Goal: Information Seeking & Learning: Learn about a topic

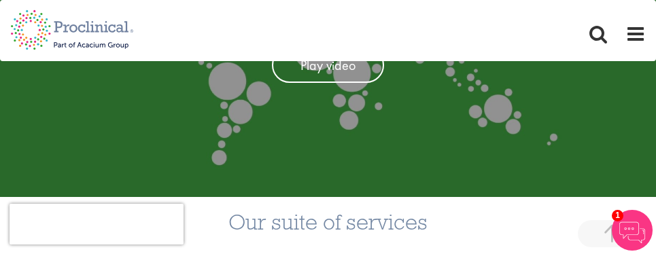
scroll to position [246, 0]
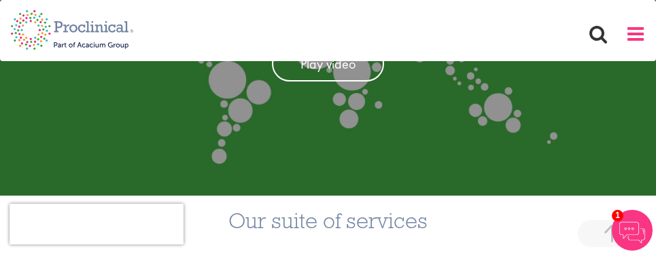
click at [632, 39] on span at bounding box center [635, 34] width 20 height 20
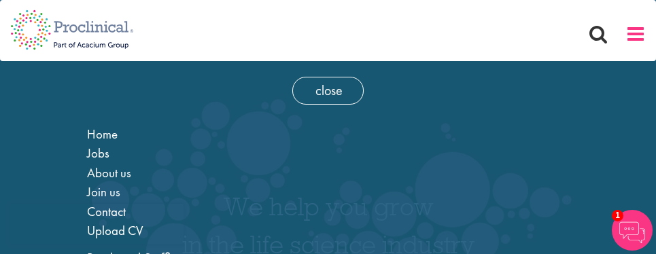
scroll to position [0, 0]
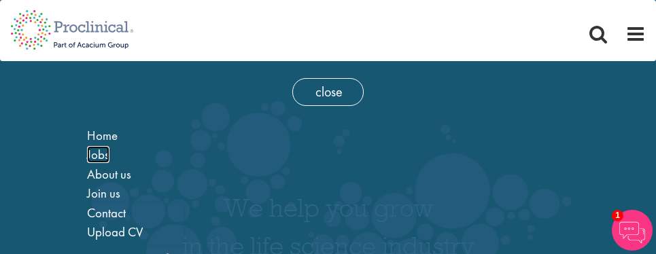
click at [96, 153] on span "Jobs" at bounding box center [98, 154] width 22 height 17
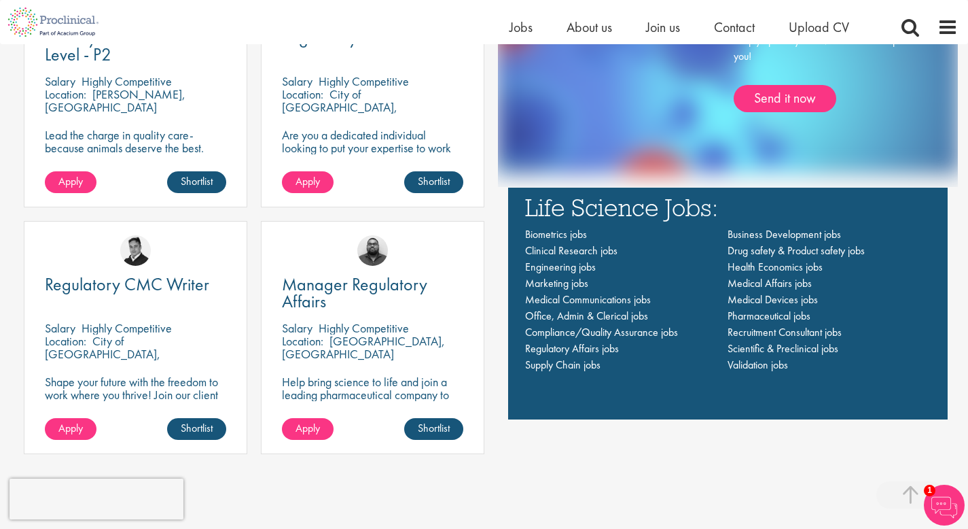
scroll to position [958, 0]
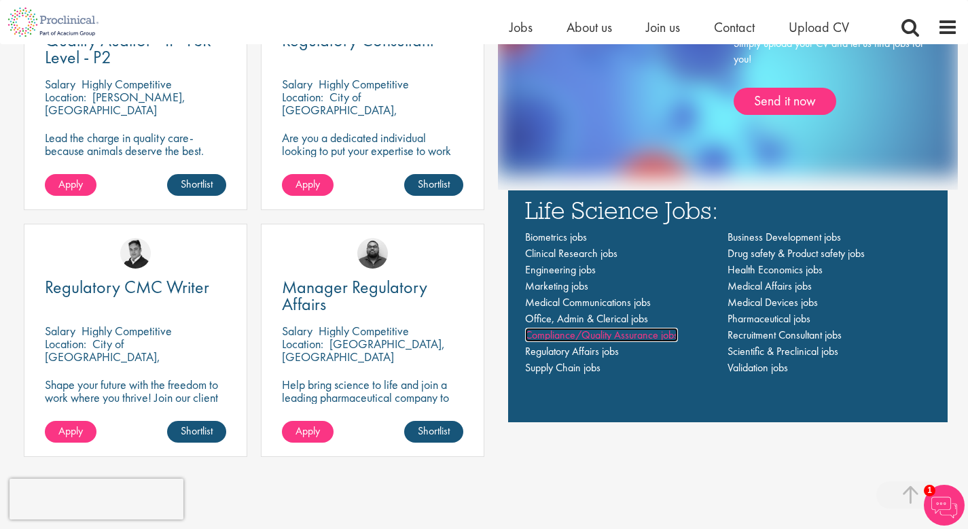
click at [596, 253] on span "Compliance/Quality Assurance jobs" at bounding box center [601, 334] width 153 height 14
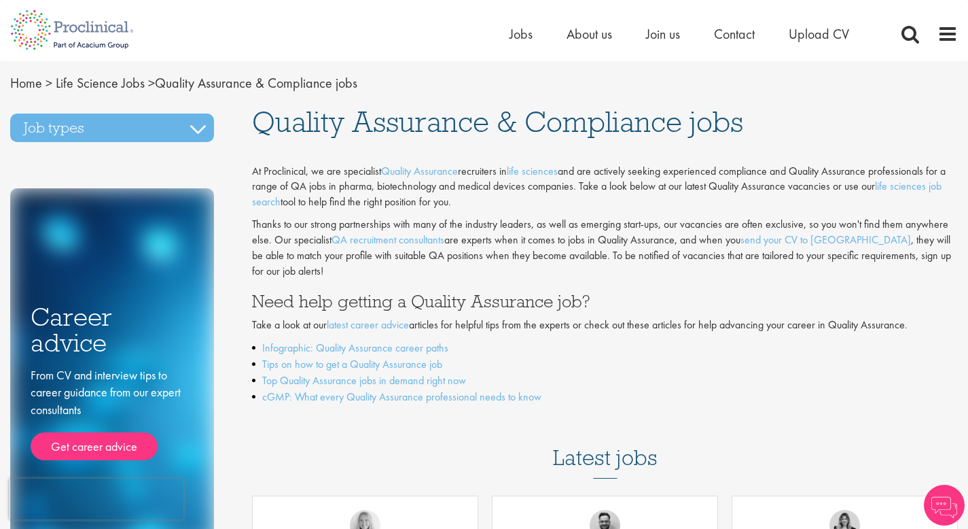
scroll to position [1, 0]
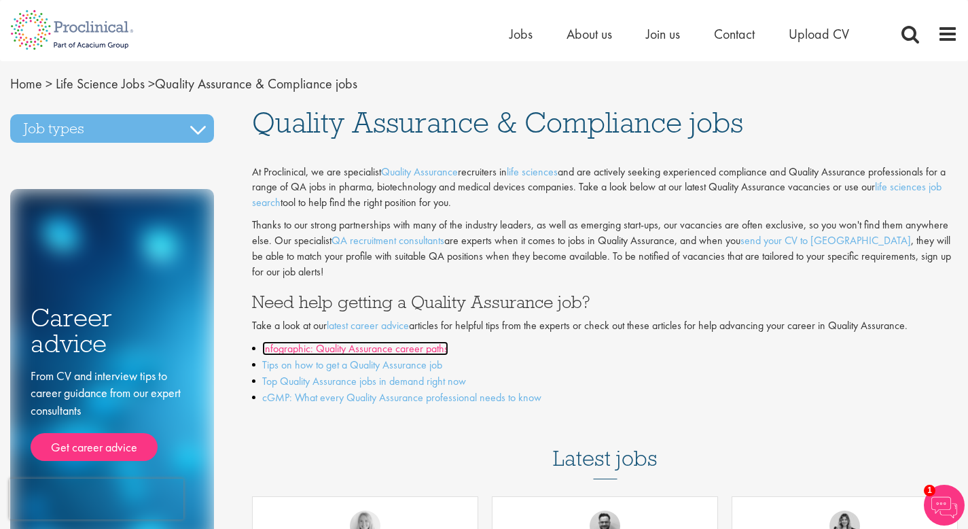
click at [404, 341] on link "Infographic: Quality Assurance career paths" at bounding box center [355, 348] width 186 height 14
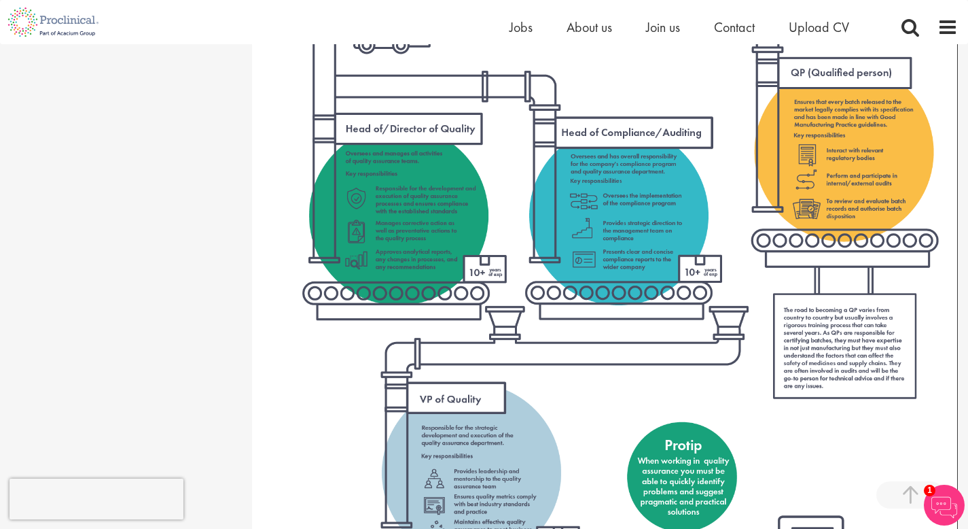
scroll to position [1589, 0]
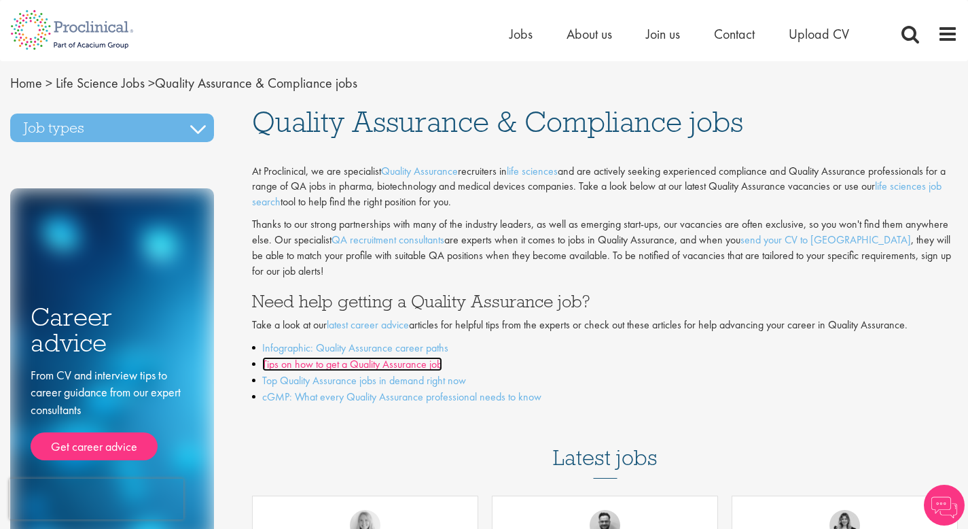
click at [330, 357] on link "Tips on how to get a Quality Assurance job" at bounding box center [352, 364] width 180 height 14
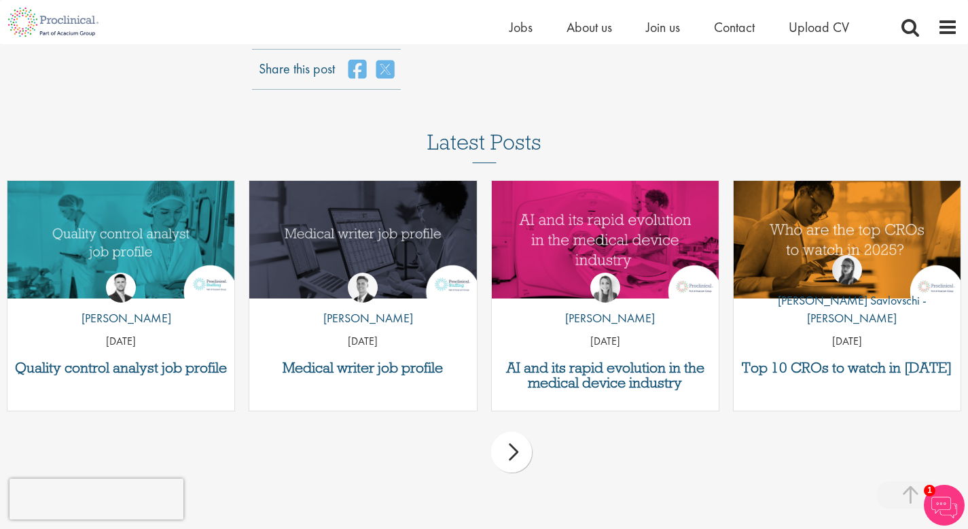
scroll to position [1550, 0]
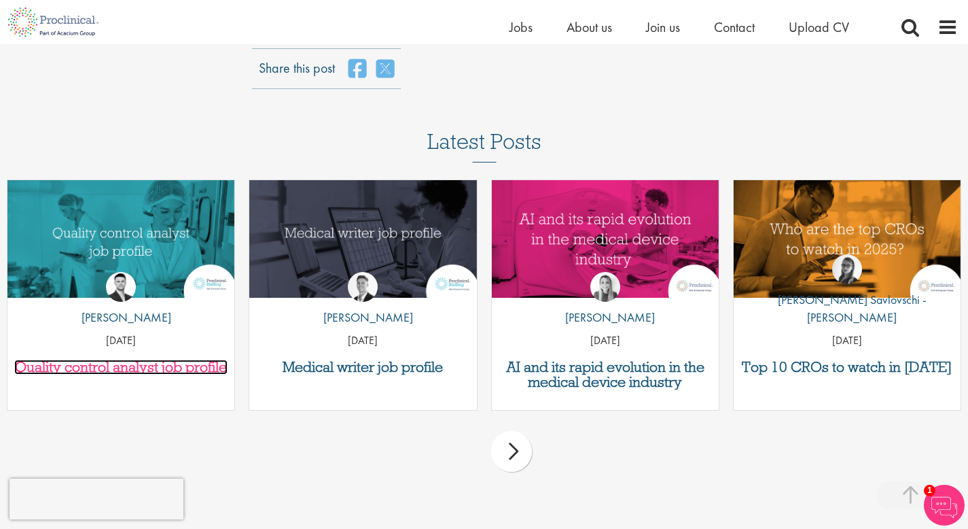
click at [145, 370] on h3 "Quality control analyst job profile" at bounding box center [120, 366] width 213 height 15
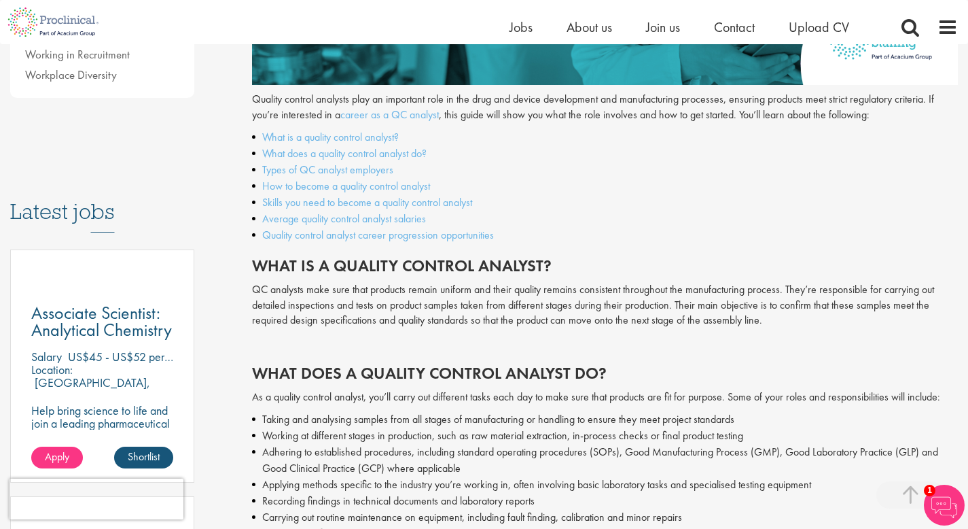
scroll to position [584, 0]
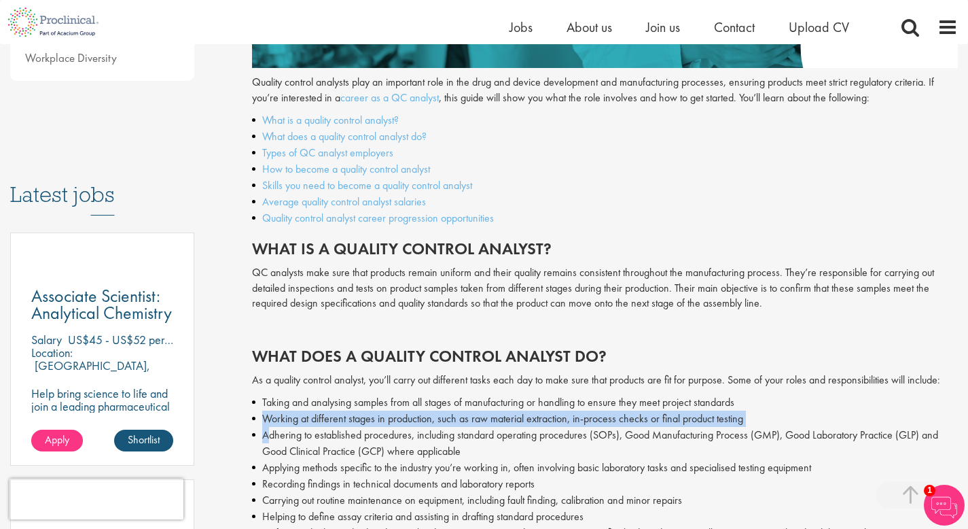
drag, startPoint x: 261, startPoint y: 421, endPoint x: 268, endPoint y: 433, distance: 13.8
click at [268, 433] on ul "Taking and analysing samples from all stages of manufacturing or handling to en…" at bounding box center [605, 492] width 706 height 196
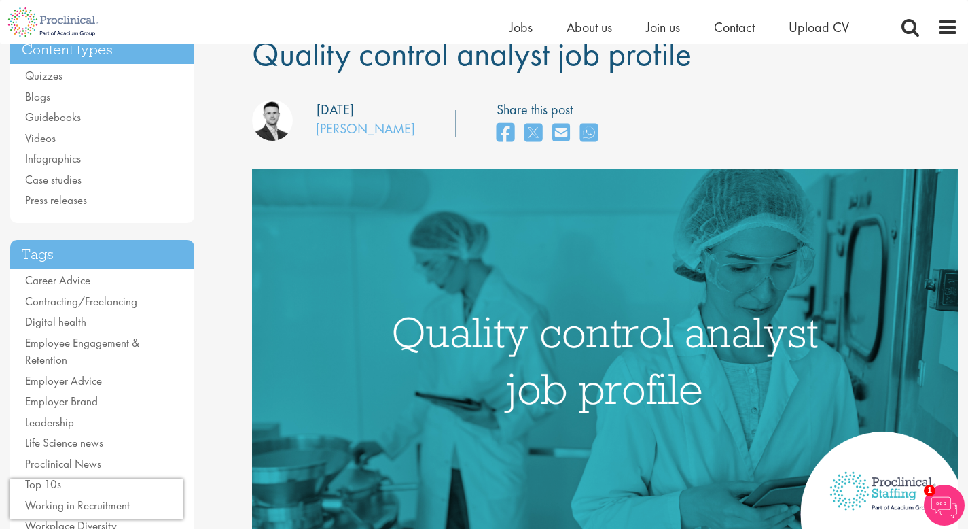
scroll to position [0, 0]
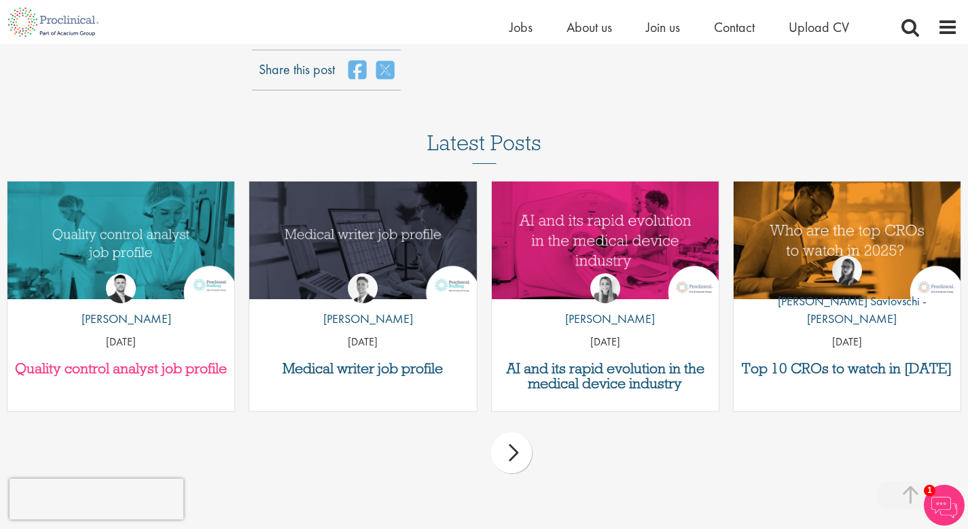
scroll to position [1550, 0]
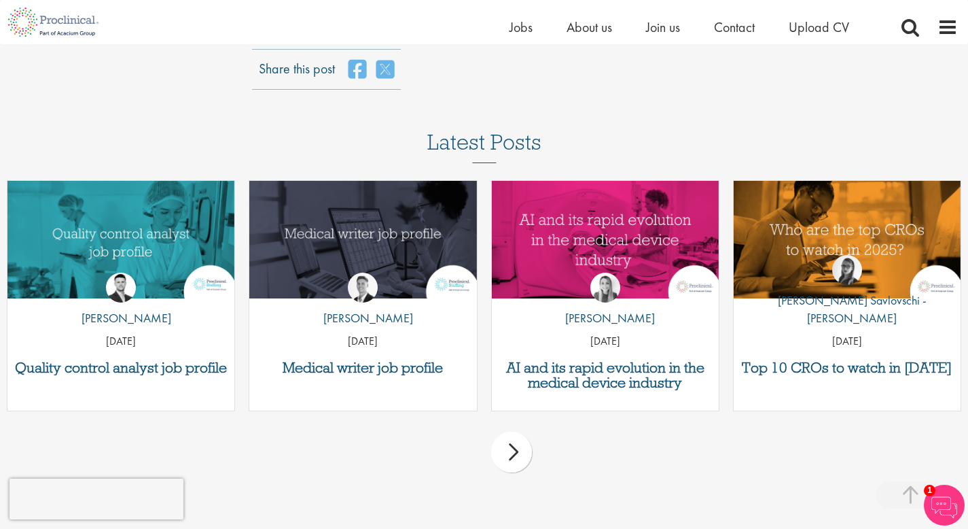
click at [509, 450] on div "next" at bounding box center [511, 451] width 41 height 41
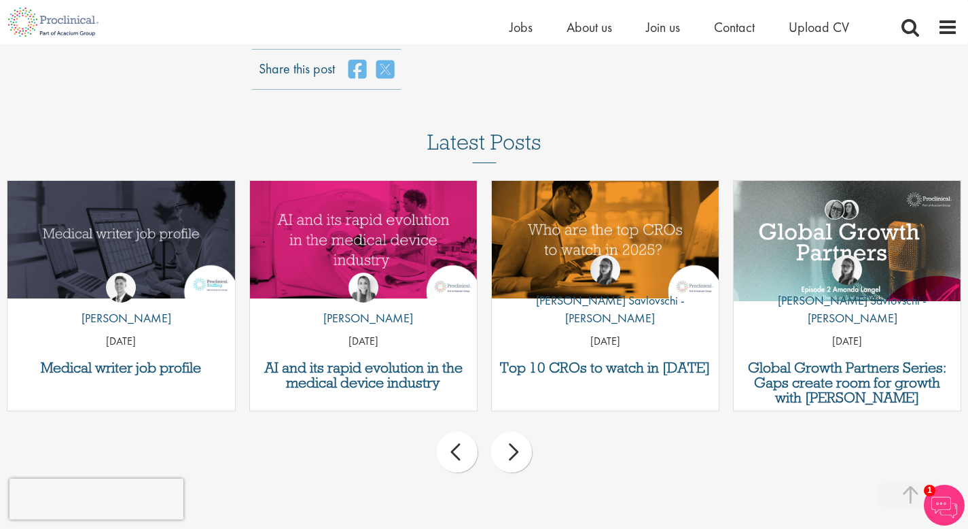
click at [509, 450] on div "next" at bounding box center [511, 451] width 41 height 41
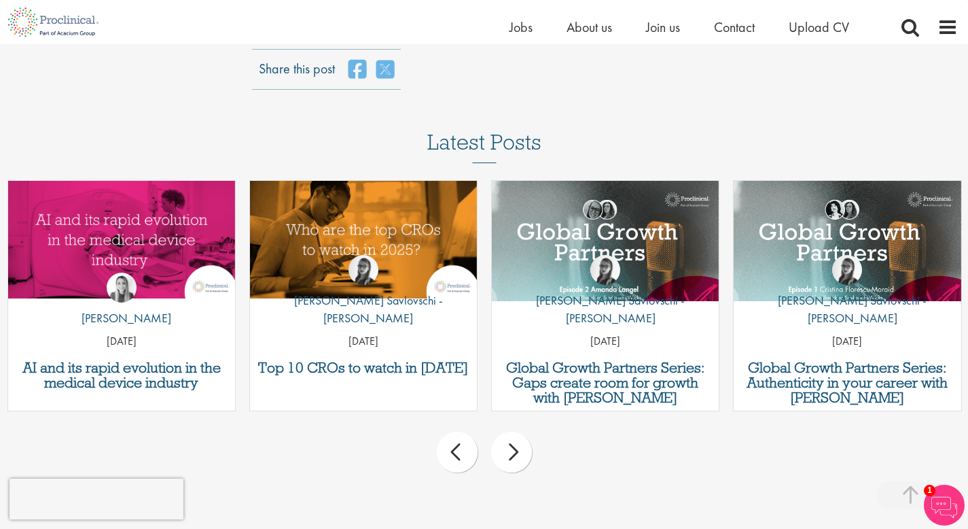
click at [509, 450] on div "next" at bounding box center [511, 451] width 41 height 41
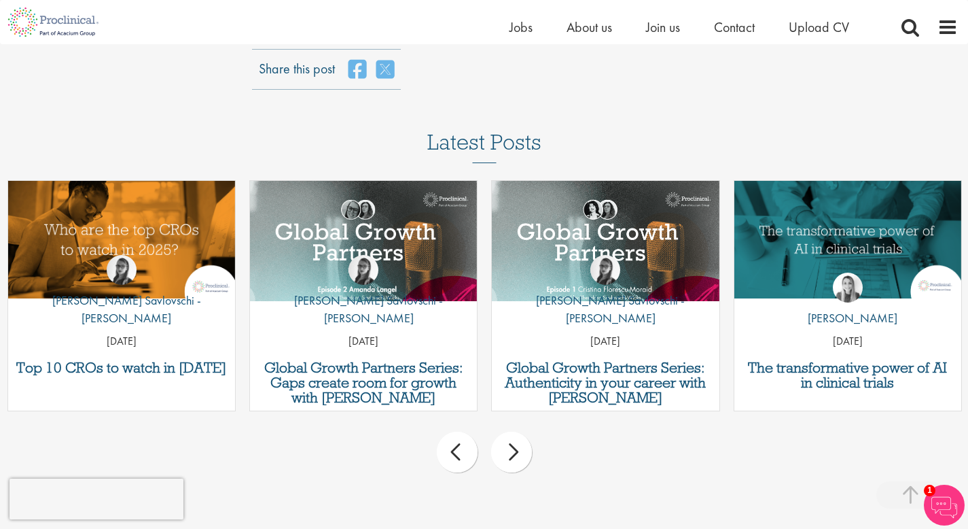
click at [509, 450] on div "next" at bounding box center [511, 451] width 41 height 41
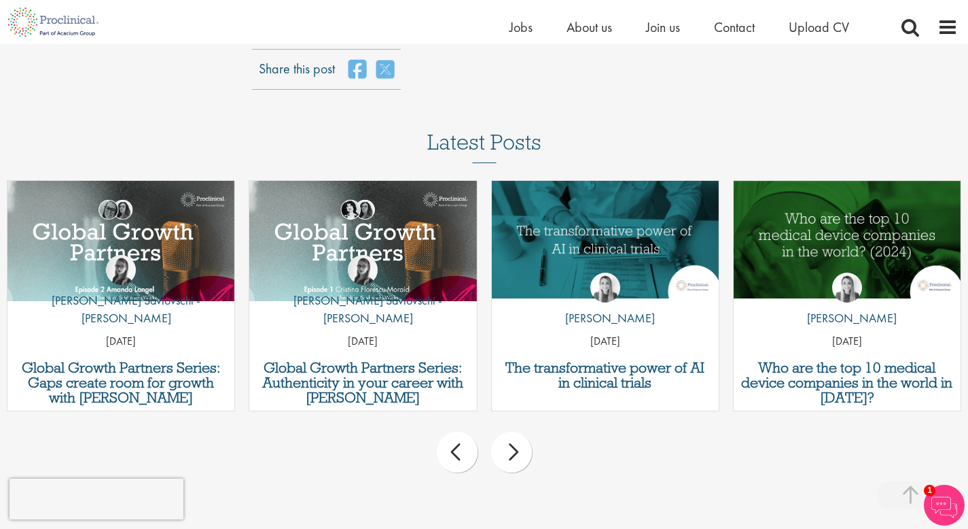
click at [509, 450] on div "next" at bounding box center [511, 451] width 41 height 41
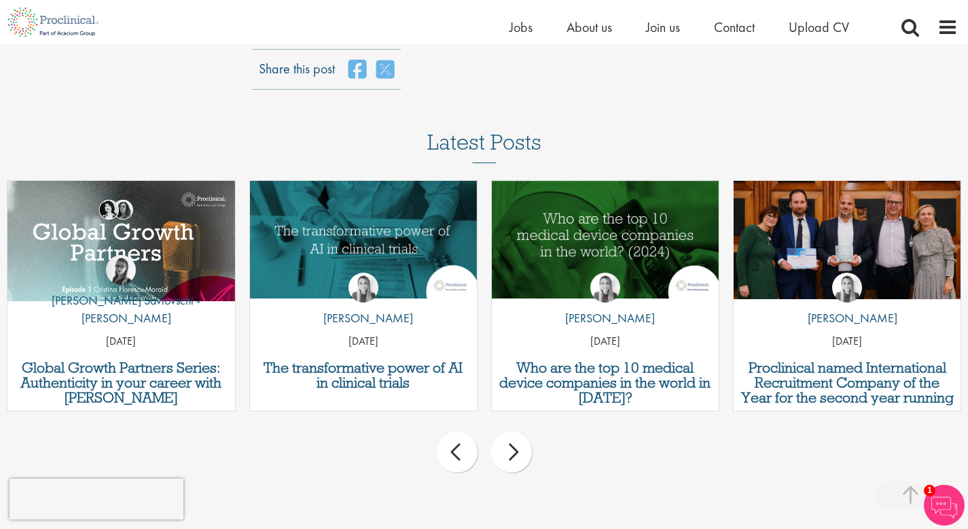
click at [509, 450] on div "next" at bounding box center [511, 451] width 41 height 41
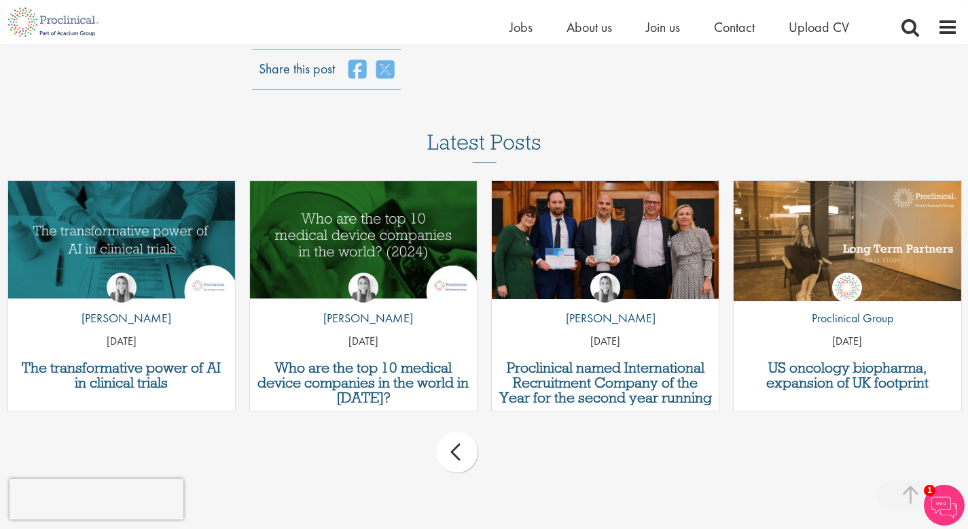
click at [509, 450] on div "prev next" at bounding box center [484, 454] width 968 height 59
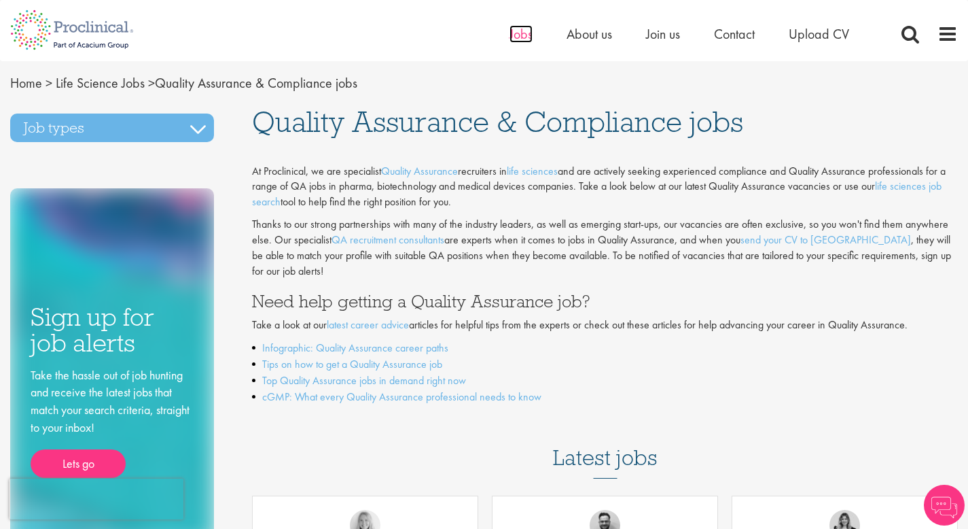
click at [522, 35] on span "Jobs" at bounding box center [520, 34] width 23 height 18
click at [351, 389] on link "cGMP: What every Quality Assurance professional needs to know" at bounding box center [401, 396] width 279 height 14
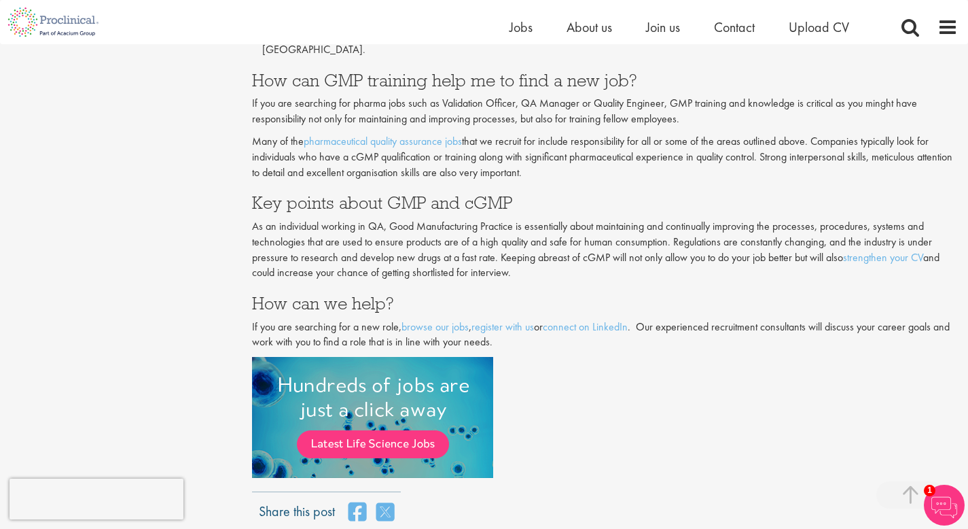
scroll to position [1515, 0]
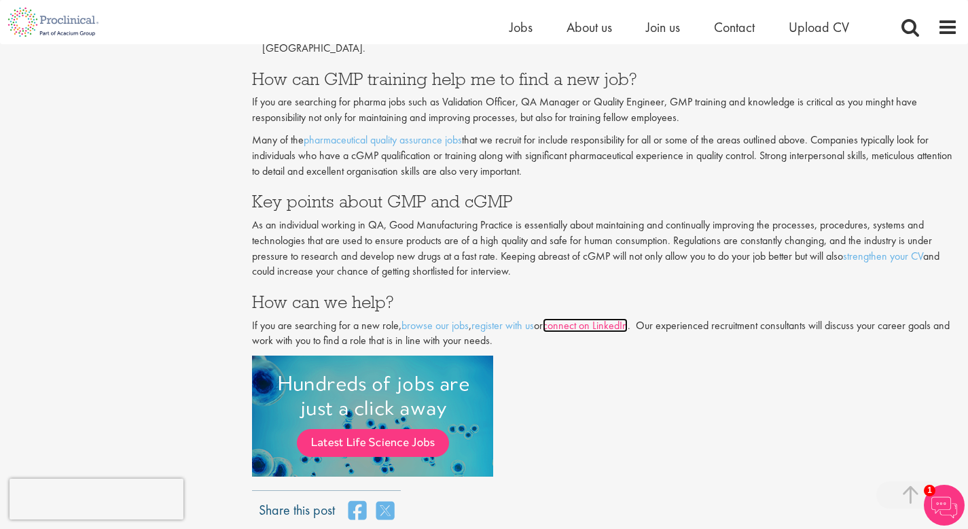
click at [620, 318] on link "connect on LinkedIn" at bounding box center [585, 325] width 85 height 14
click at [463, 318] on link "browse our jobs" at bounding box center [434, 325] width 67 height 14
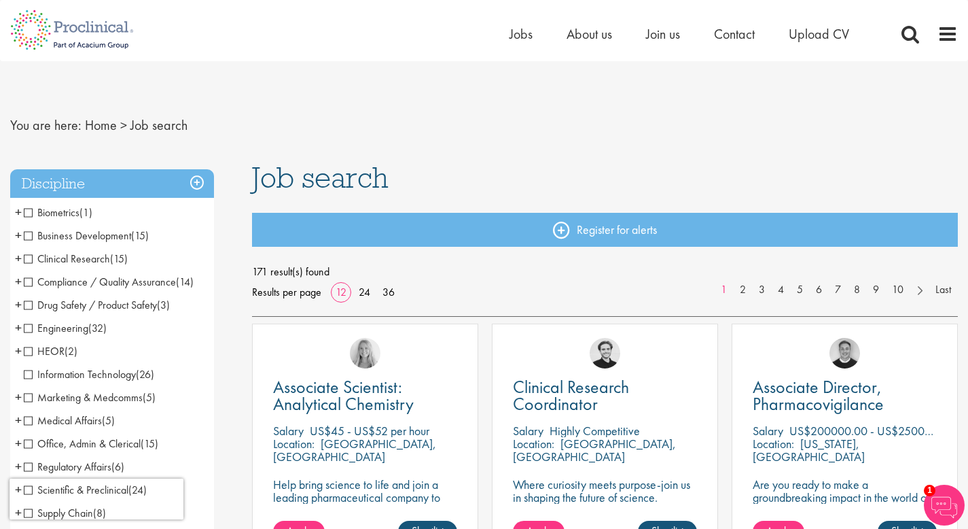
click at [32, 282] on span "Compliance / Quality Assurance" at bounding box center [100, 281] width 152 height 14
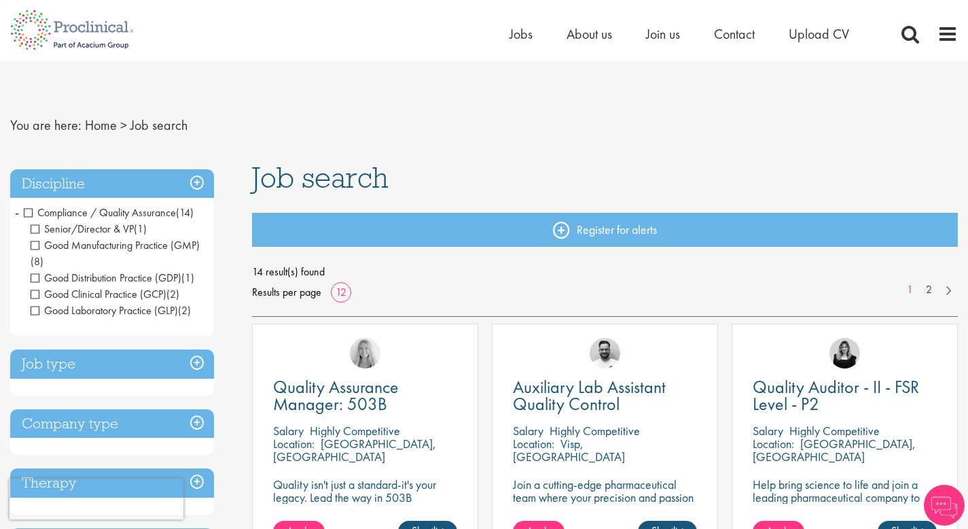
click at [27, 213] on span "Compliance / Quality Assurance" at bounding box center [100, 212] width 152 height 14
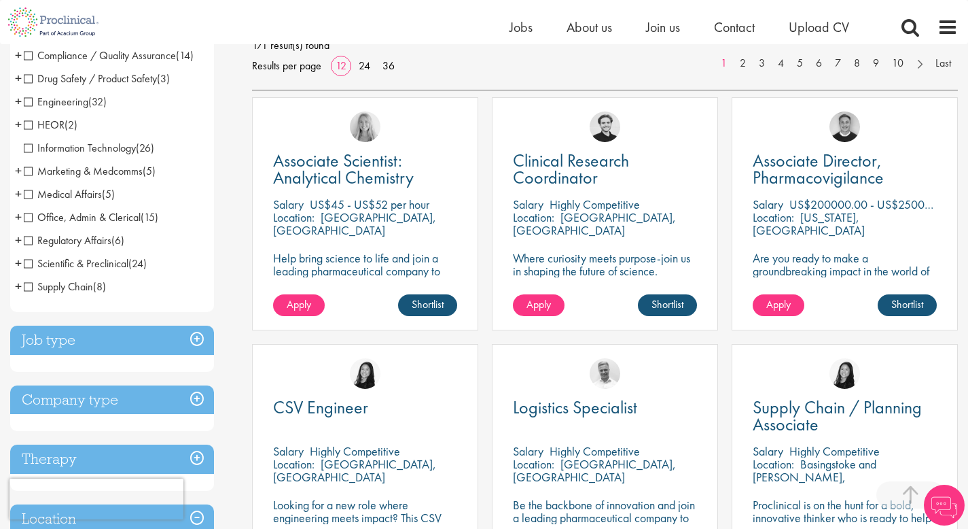
click at [60, 343] on h3 "Job type" at bounding box center [112, 339] width 204 height 29
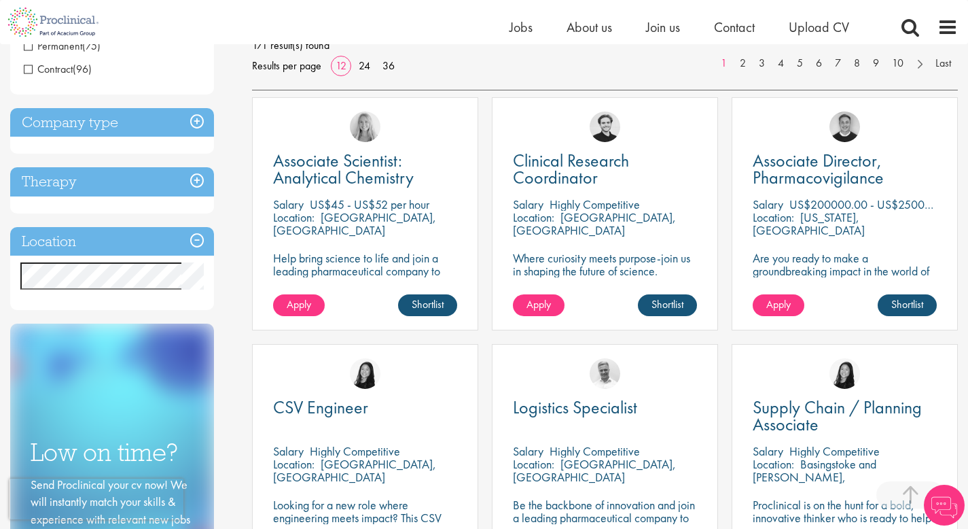
click at [139, 184] on h3 "Therapy" at bounding box center [112, 181] width 204 height 29
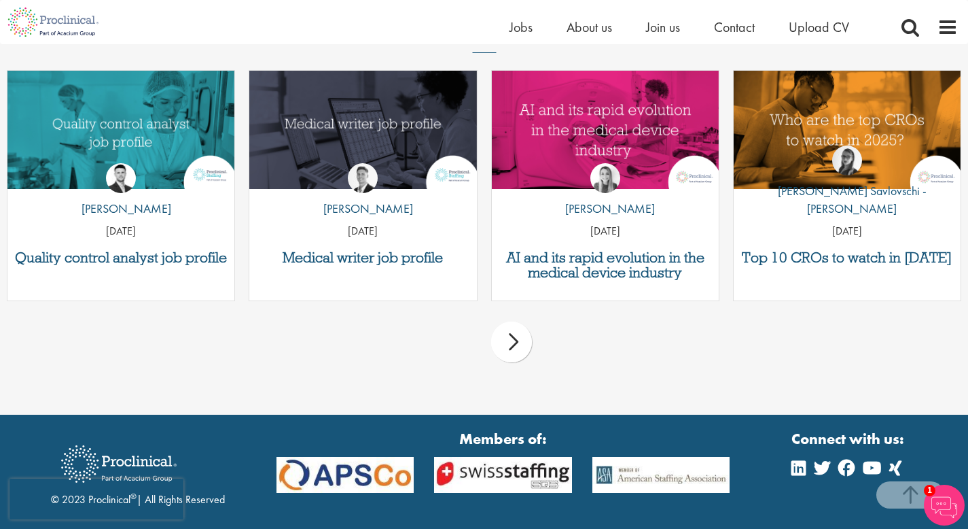
scroll to position [1416, 0]
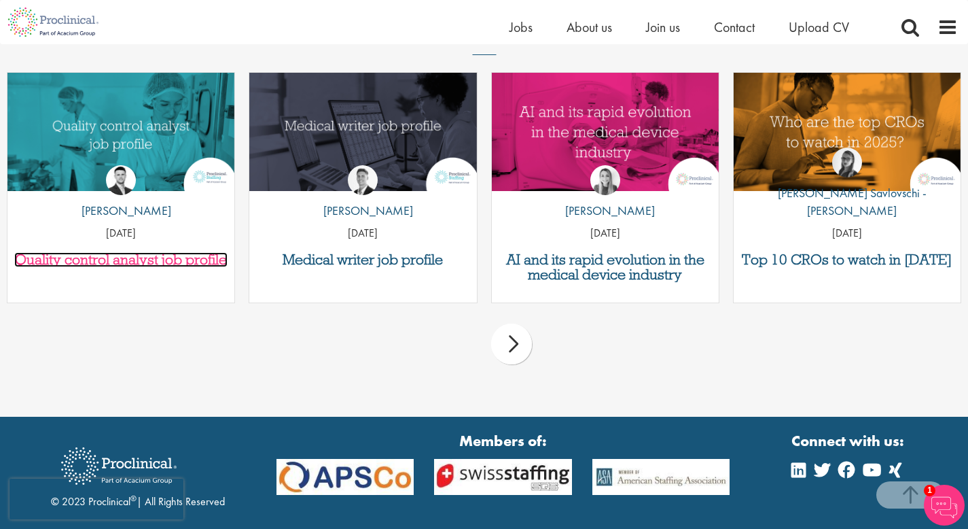
click at [190, 259] on h3 "Quality control analyst job profile" at bounding box center [120, 259] width 213 height 15
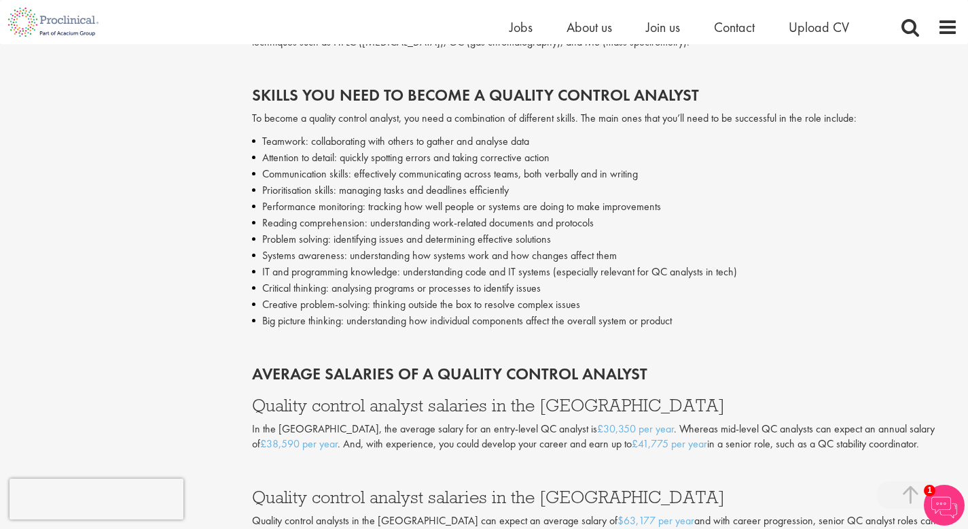
scroll to position [2033, 0]
click at [524, 32] on span "Jobs" at bounding box center [520, 27] width 23 height 18
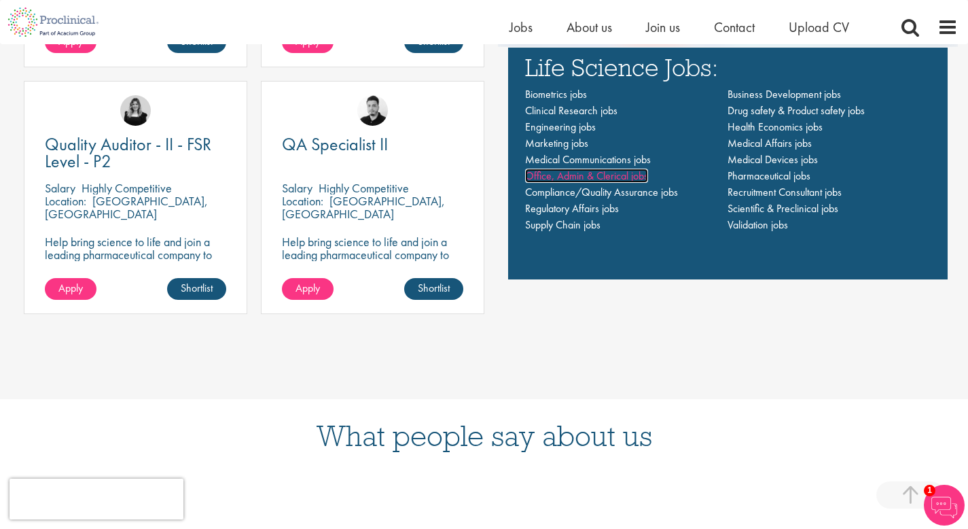
click at [588, 175] on span "Office, Admin & Clerical jobs" at bounding box center [586, 175] width 123 height 14
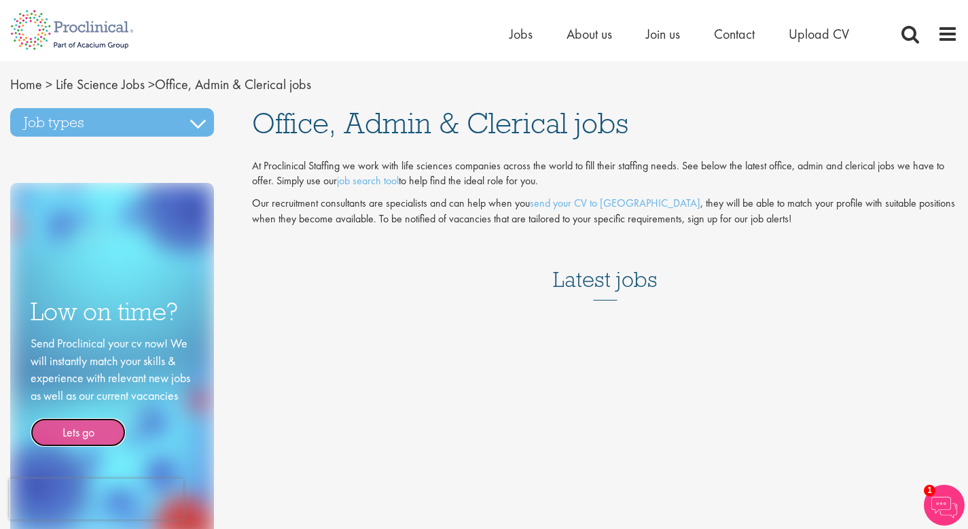
click at [72, 429] on link "Lets go" at bounding box center [78, 432] width 95 height 29
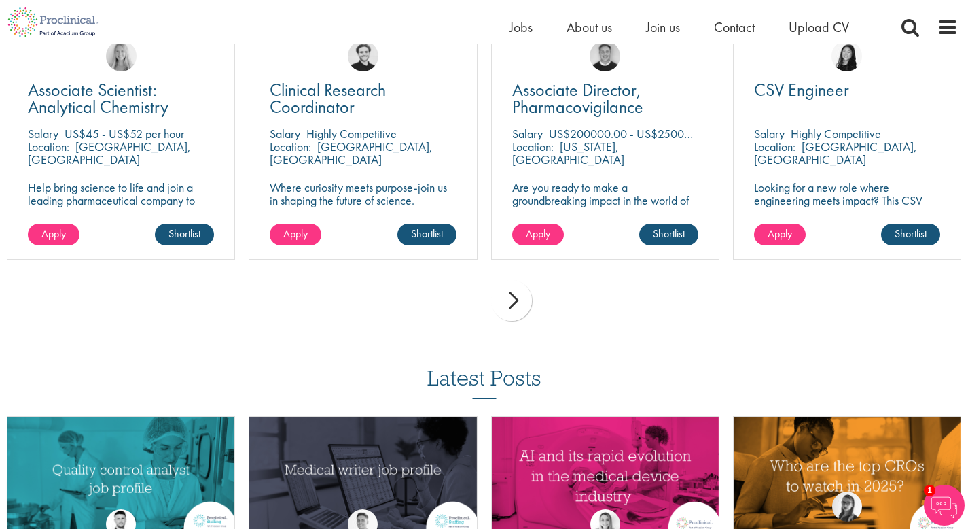
scroll to position [1009, 0]
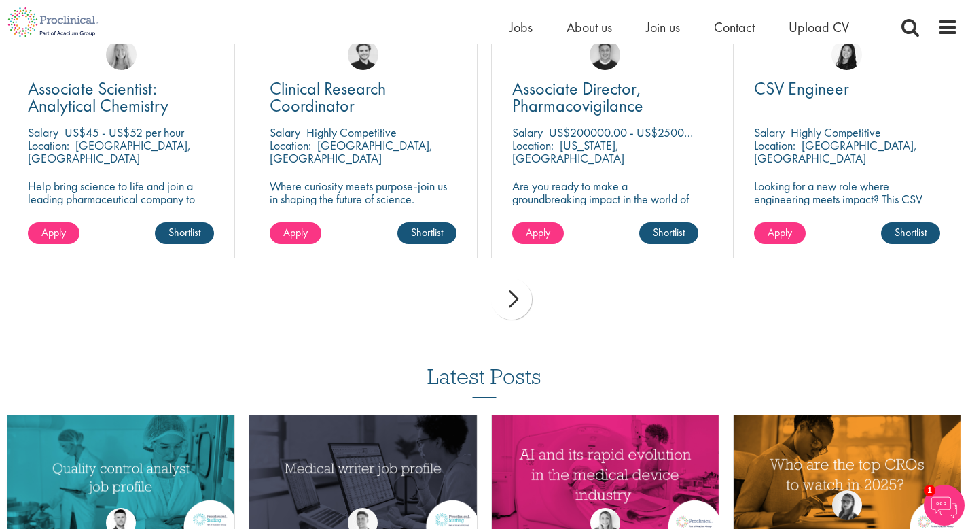
click at [511, 299] on div "next" at bounding box center [511, 299] width 41 height 41
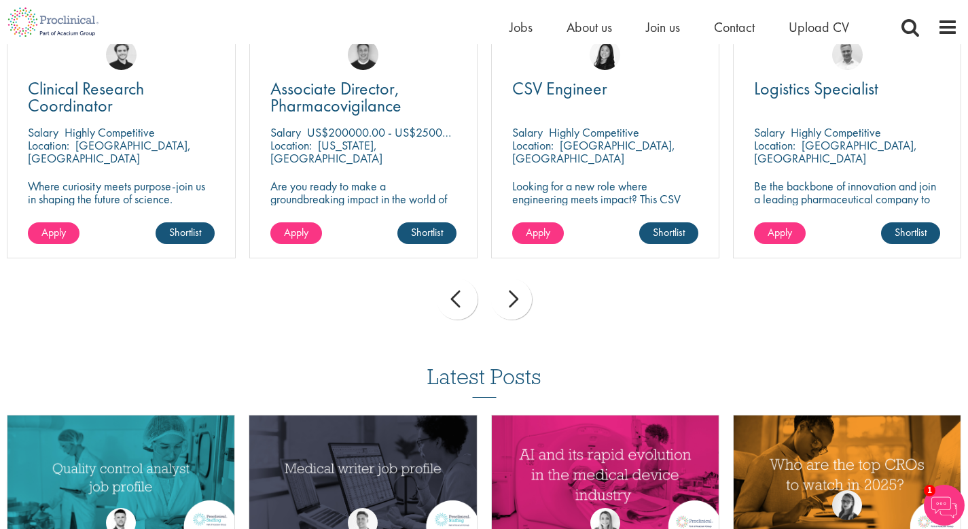
click at [511, 300] on div "next" at bounding box center [511, 299] width 41 height 41
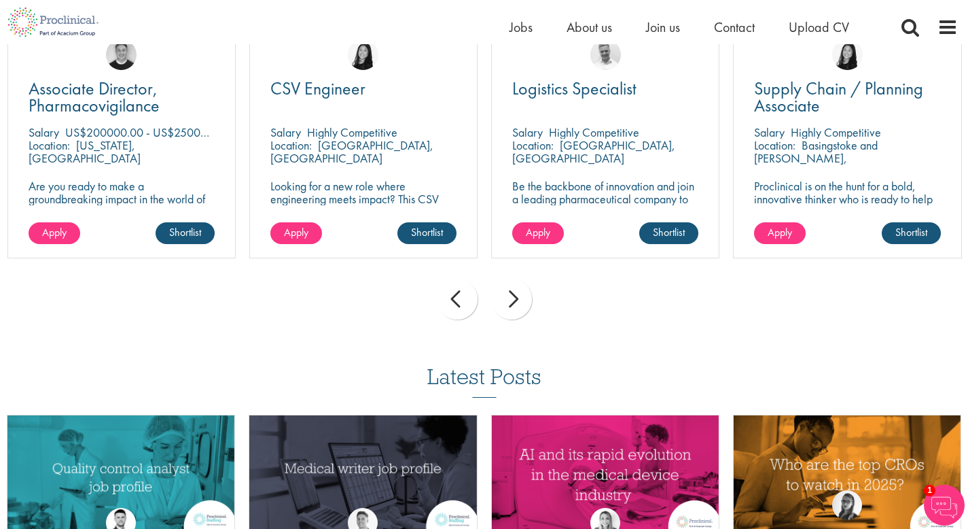
click at [511, 300] on div "next" at bounding box center [511, 299] width 41 height 41
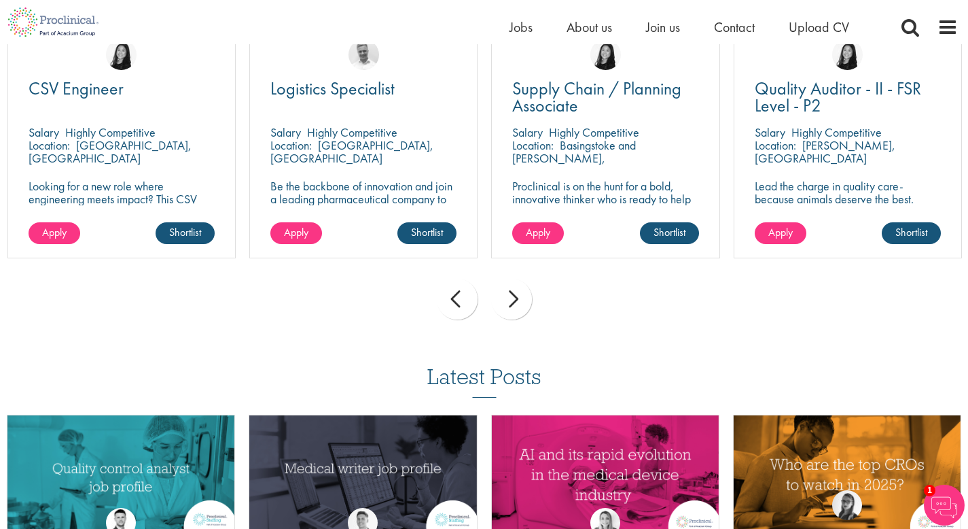
click at [512, 300] on div "next" at bounding box center [511, 299] width 41 height 41
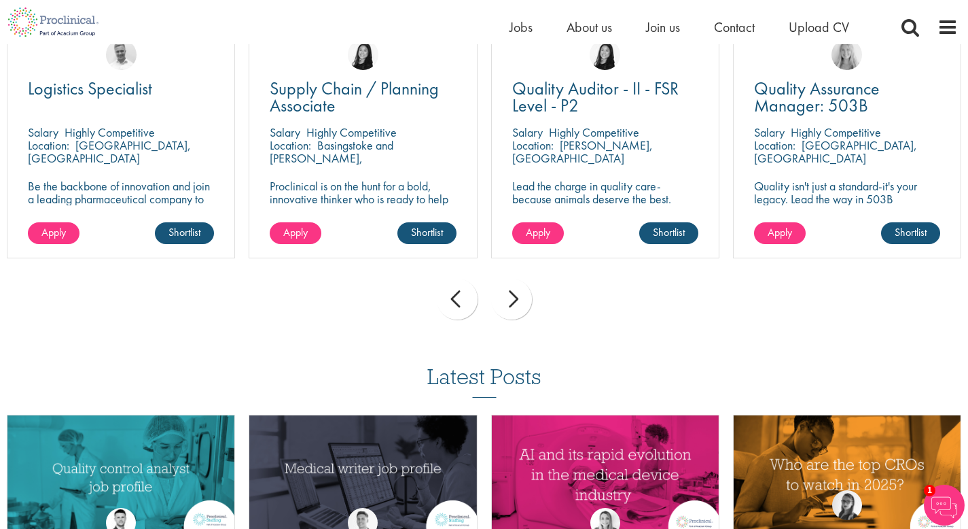
click at [512, 300] on div "next" at bounding box center [511, 299] width 41 height 41
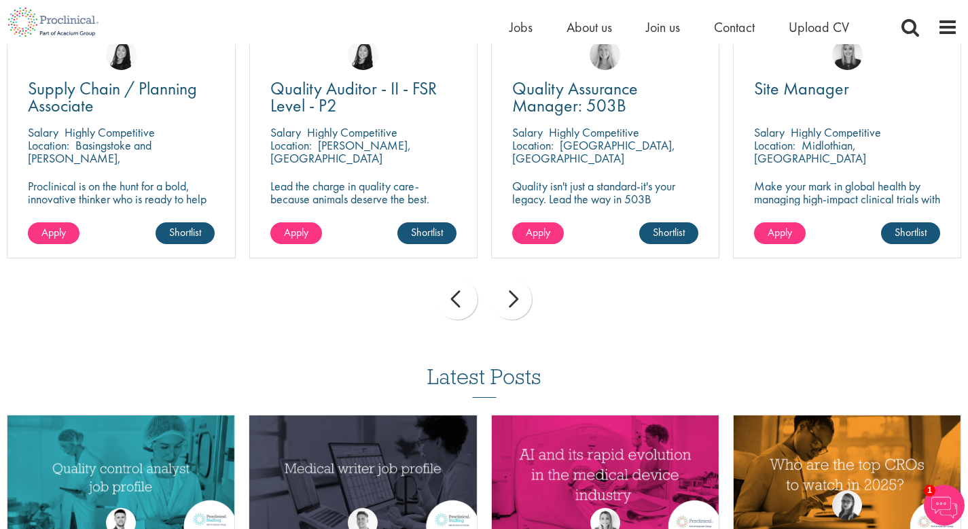
click at [512, 300] on div "next" at bounding box center [511, 299] width 41 height 41
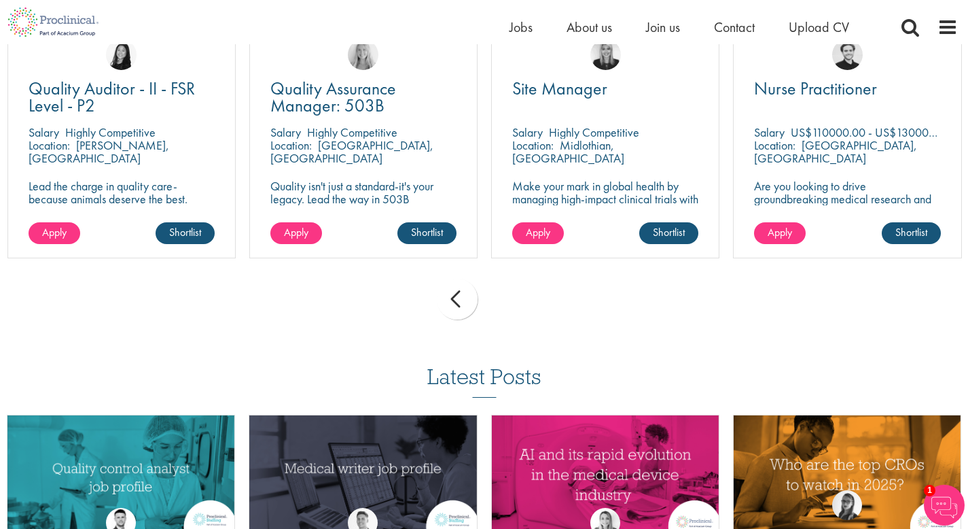
click at [512, 300] on div "prev next" at bounding box center [484, 301] width 968 height 59
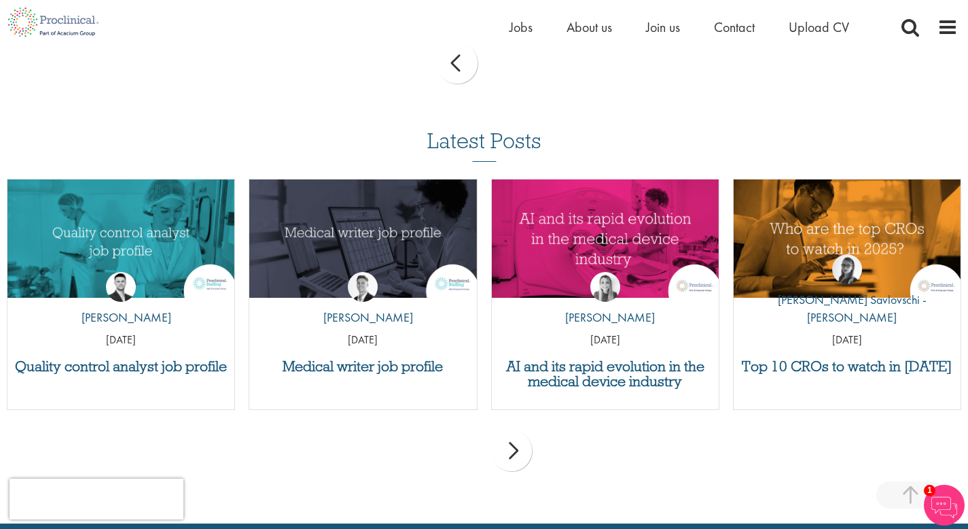
scroll to position [1244, 0]
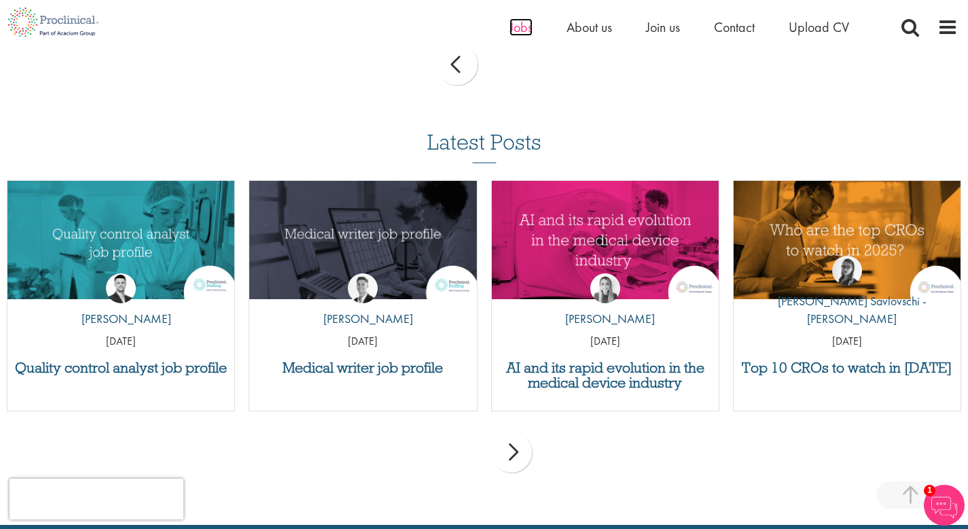
click at [517, 33] on span "Jobs" at bounding box center [520, 27] width 23 height 18
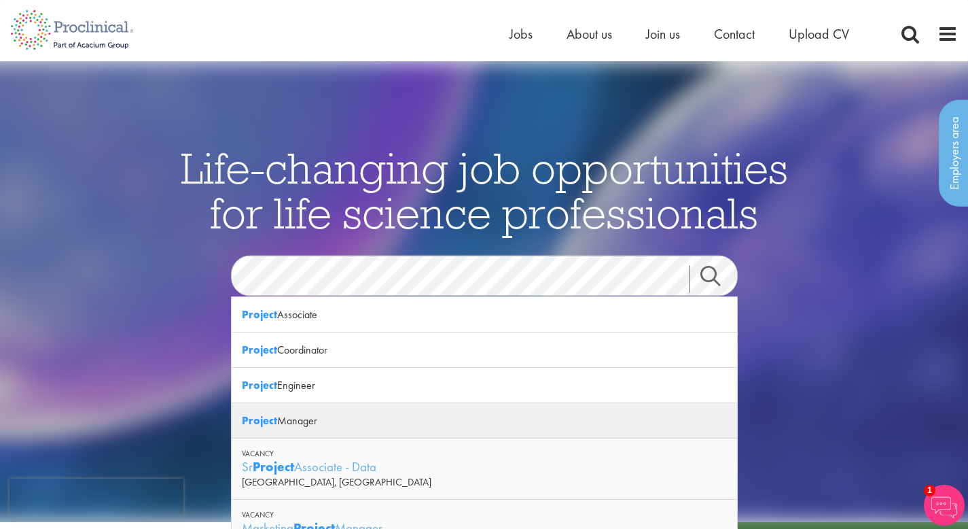
click at [303, 421] on div "Project Manager" at bounding box center [484, 420] width 505 height 35
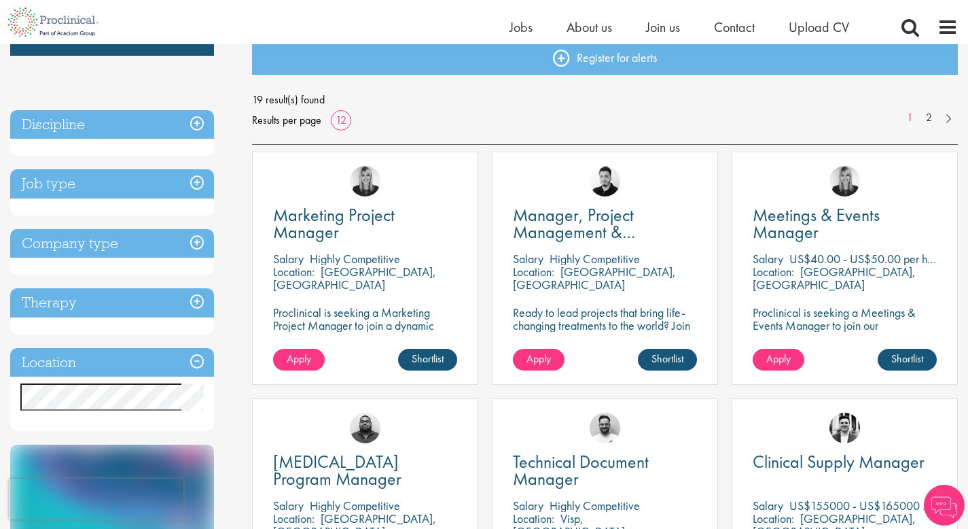
scroll to position [158, 0]
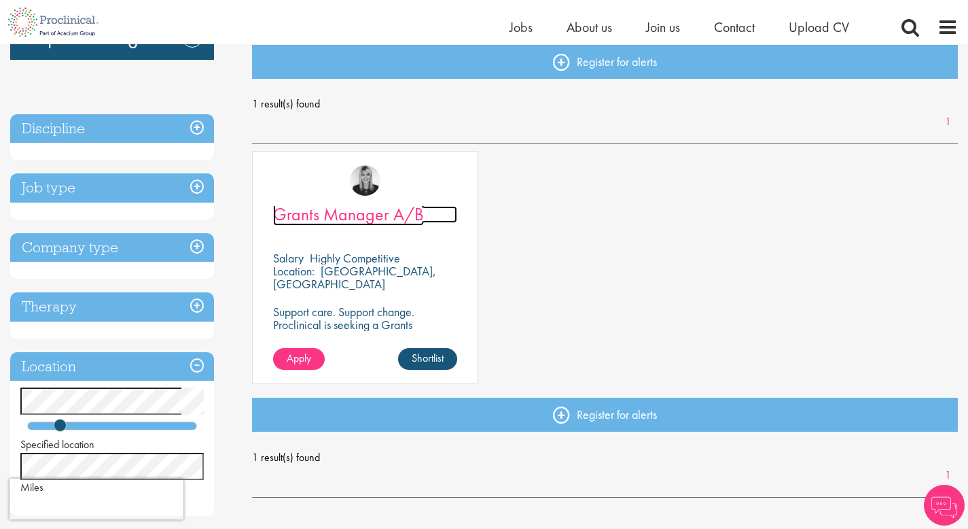
click at [337, 219] on span "Grants Manager A/B" at bounding box center [348, 213] width 151 height 23
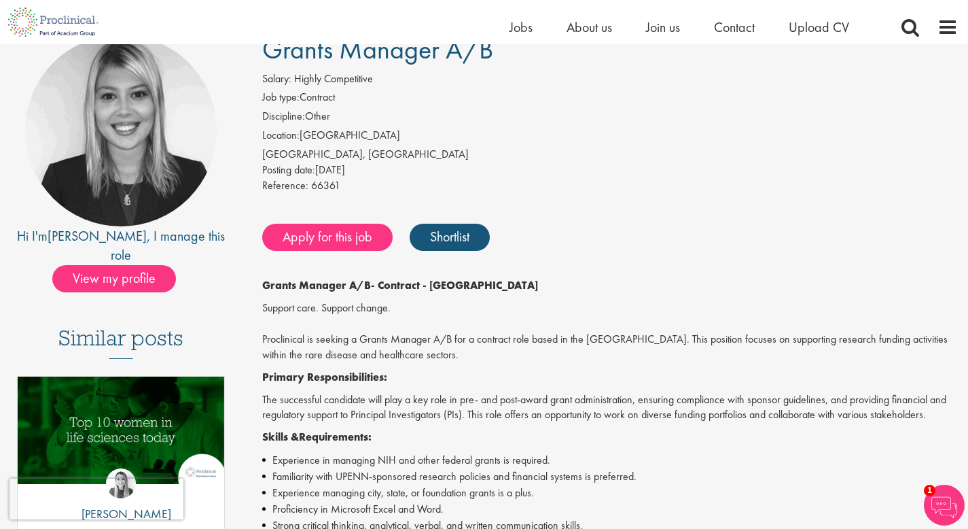
scroll to position [117, 0]
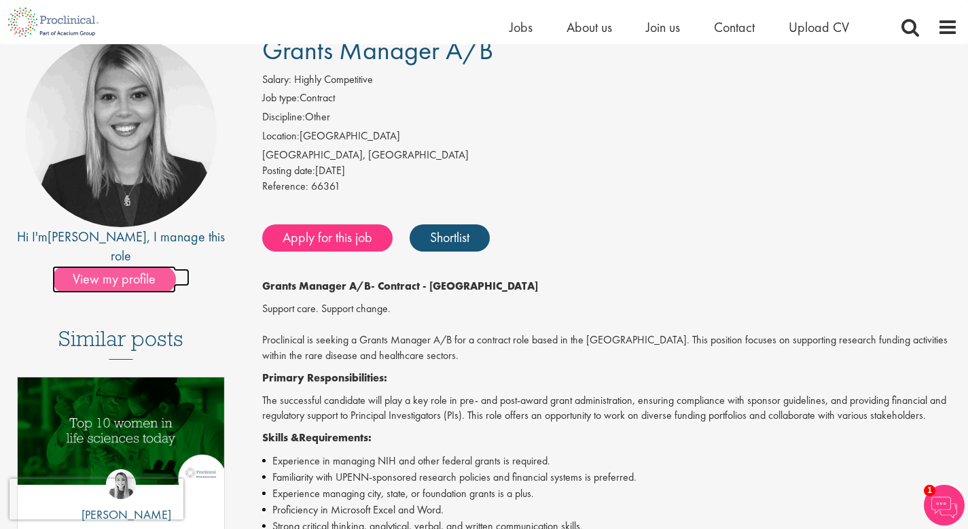
click at [88, 266] on span "View my profile" at bounding box center [114, 279] width 124 height 27
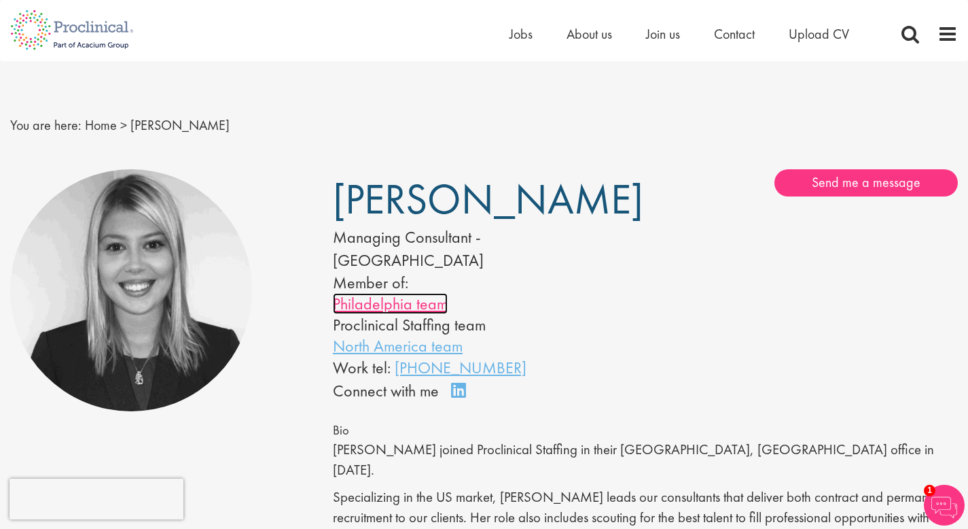
click at [406, 293] on link "Philadelphia team" at bounding box center [390, 303] width 115 height 21
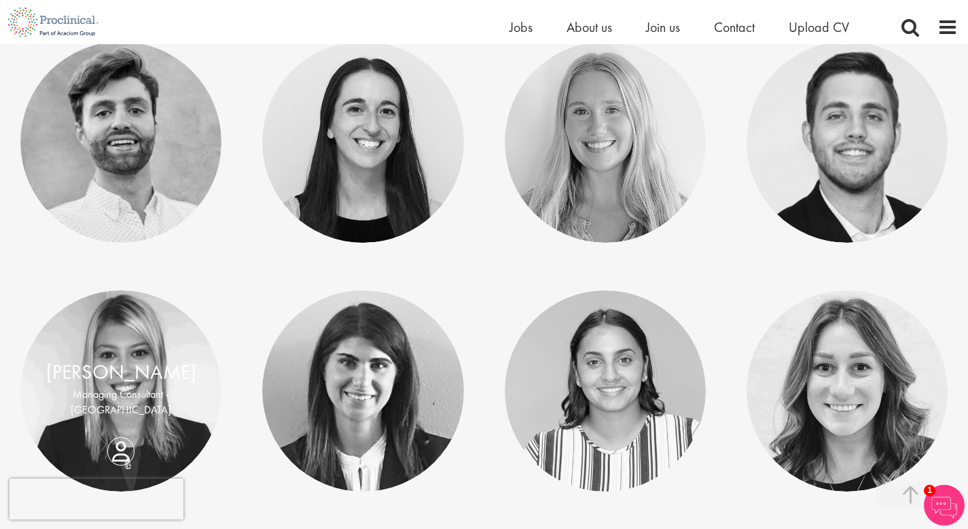
scroll to position [520, 0]
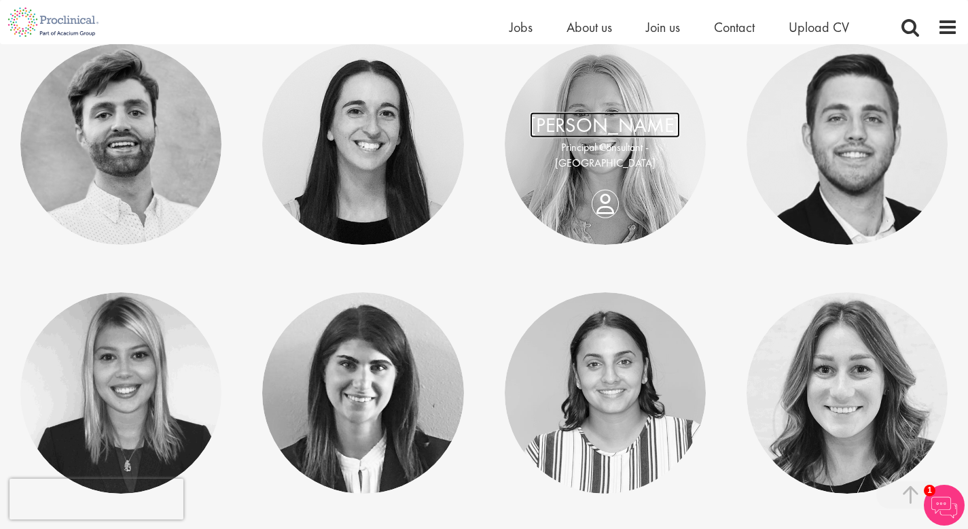
click at [634, 126] on link "[PERSON_NAME]" at bounding box center [605, 125] width 150 height 26
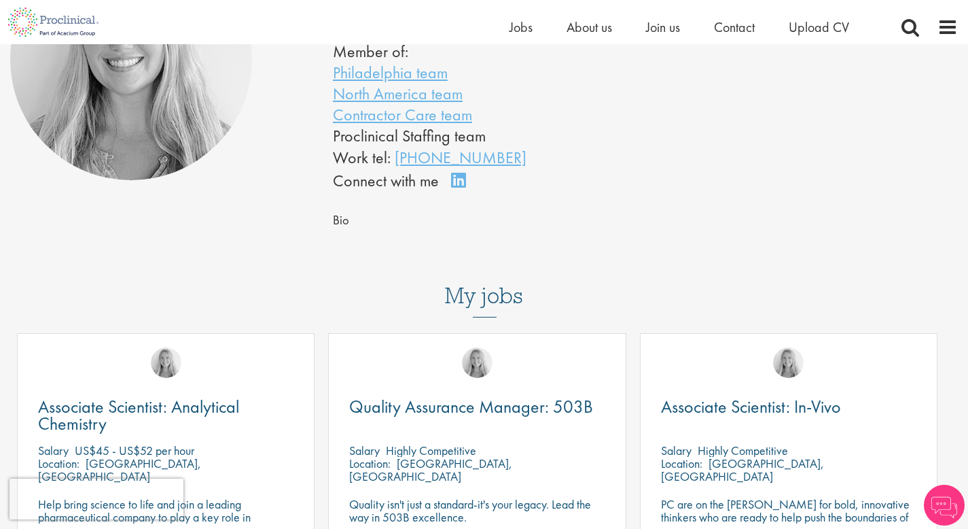
scroll to position [145, 0]
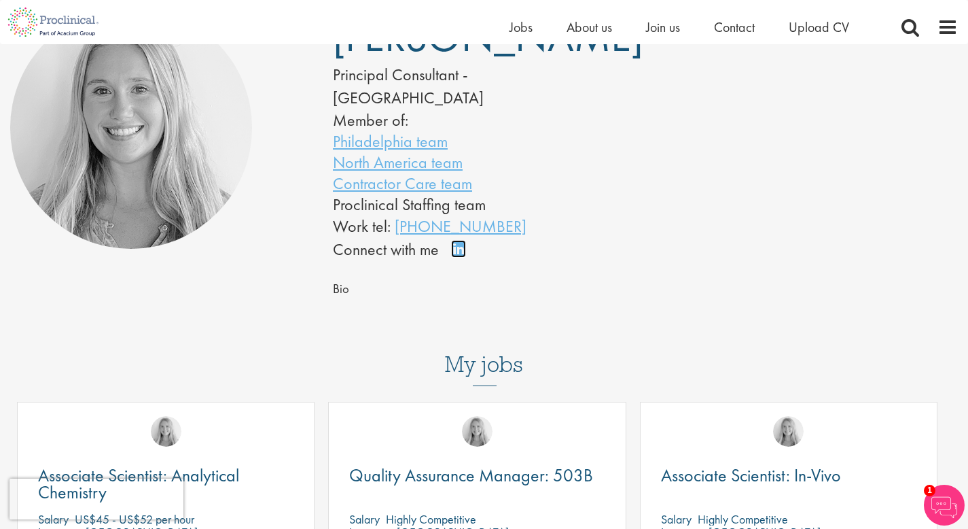
click at [460, 255] on link "Connect on LinkedIn" at bounding box center [463, 255] width 24 height 0
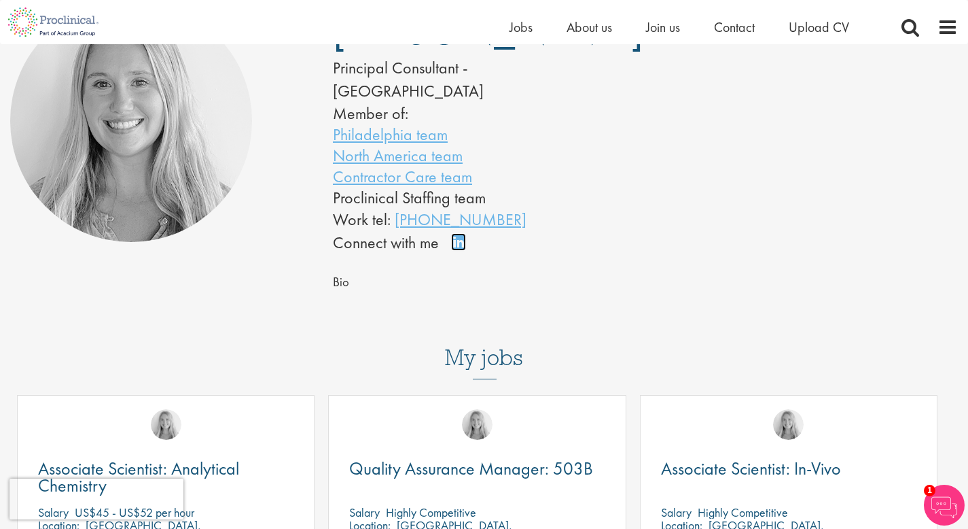
scroll to position [154, 0]
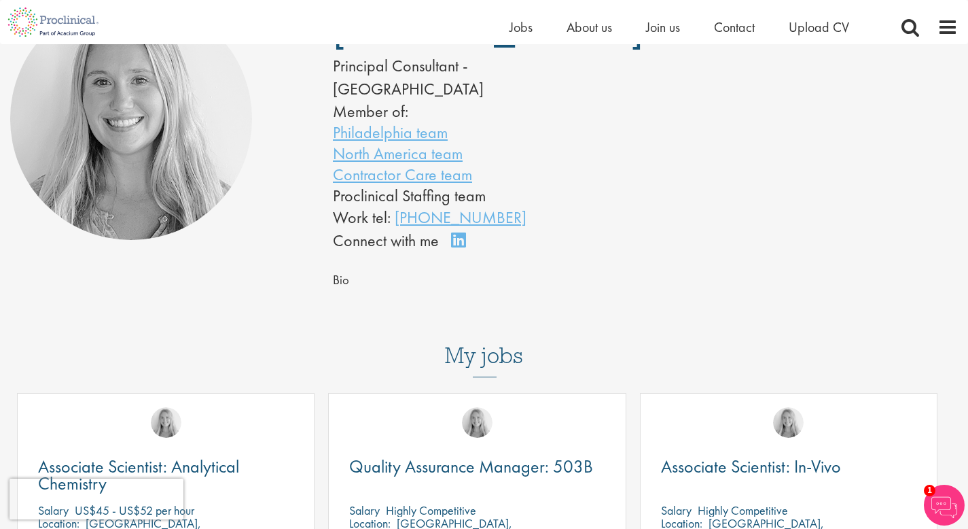
click at [343, 272] on span "Bio" at bounding box center [341, 280] width 16 height 16
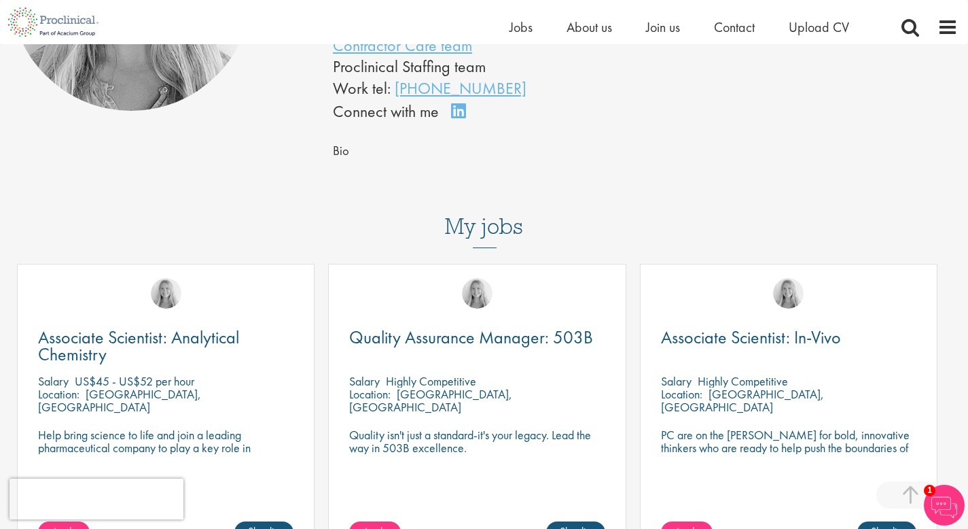
scroll to position [326, 0]
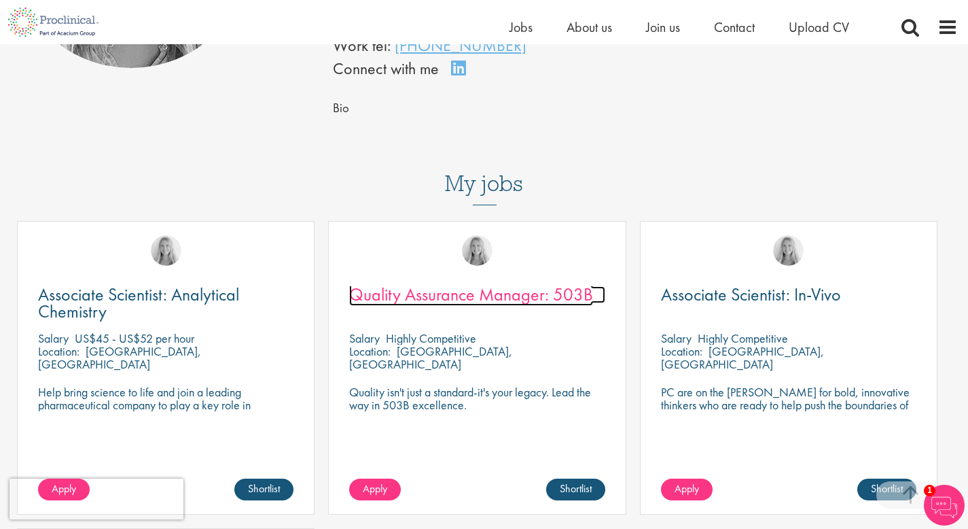
click at [391, 283] on span "Quality Assurance Manager: 503B" at bounding box center [471, 294] width 244 height 23
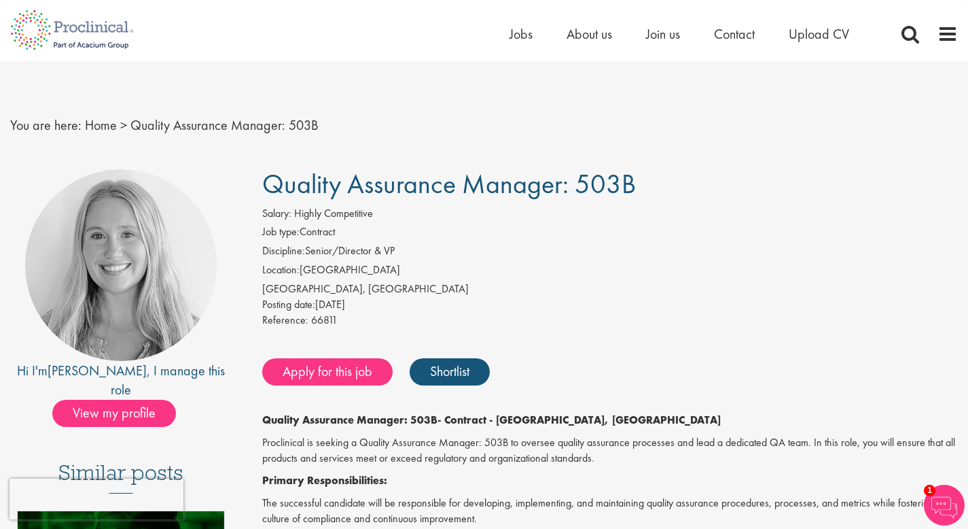
click at [214, 126] on span "Quality Assurance Manager: 503B" at bounding box center [224, 125] width 188 height 18
click at [56, 118] on span "You are here:" at bounding box center [45, 125] width 71 height 18
